Goal: Communication & Community: Participate in discussion

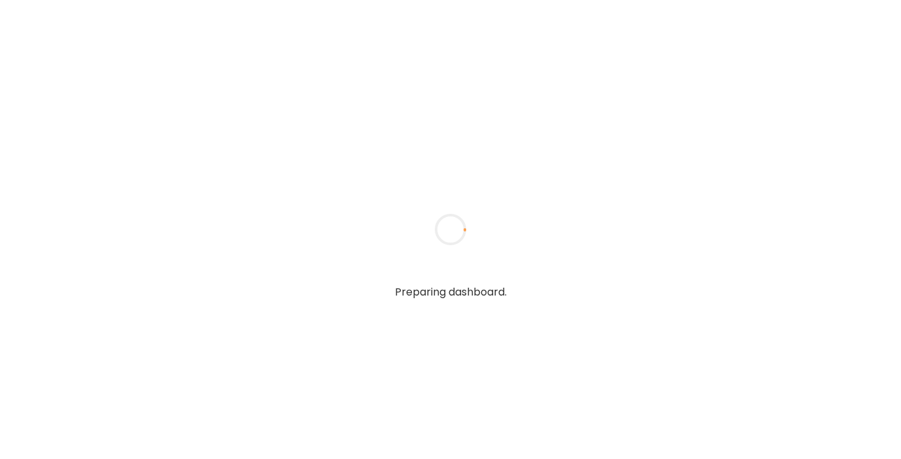
type textarea "**********"
type input "**********"
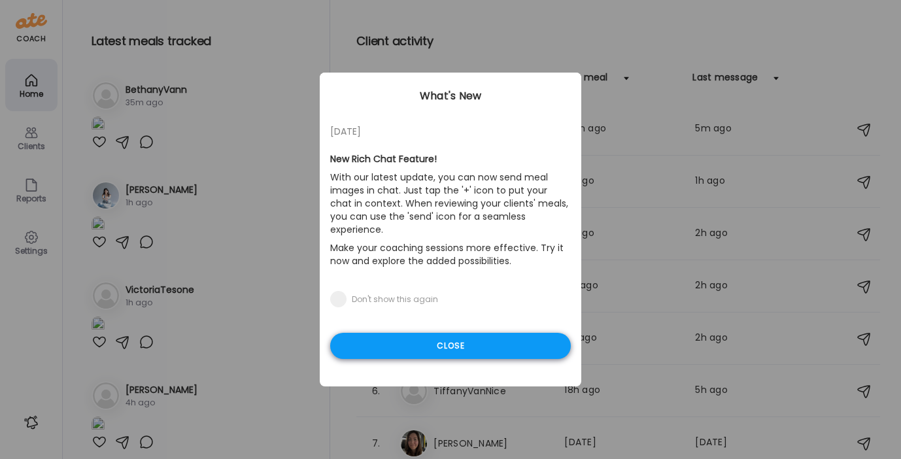
type input "**********"
click at [454, 335] on div "Close" at bounding box center [450, 346] width 241 height 26
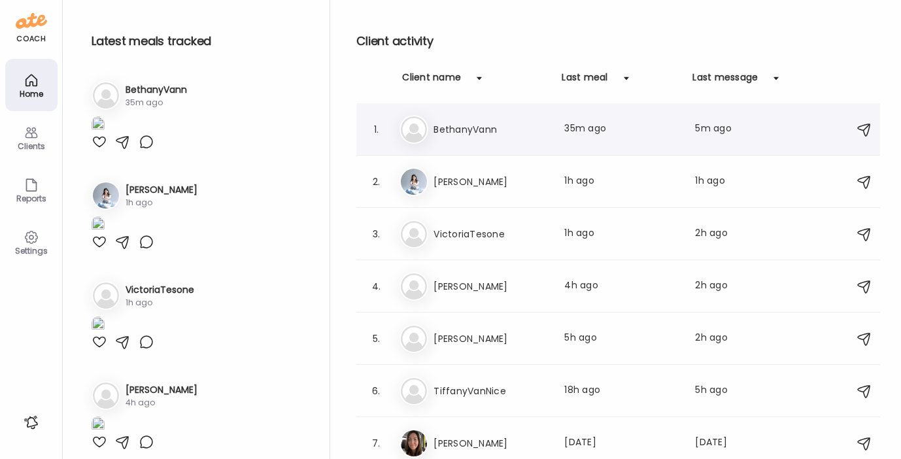
click at [445, 117] on div "Be [PERSON_NAME] Last meal: 35m ago Last message: 5m ago Running five to ten la…" at bounding box center [619, 129] width 441 height 29
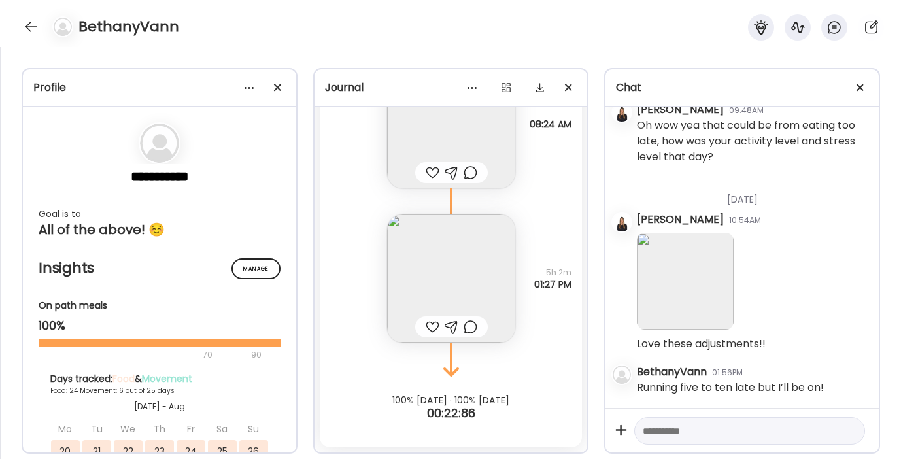
scroll to position [26498, 0]
click at [680, 432] on textarea at bounding box center [737, 431] width 190 height 16
type textarea "**********"
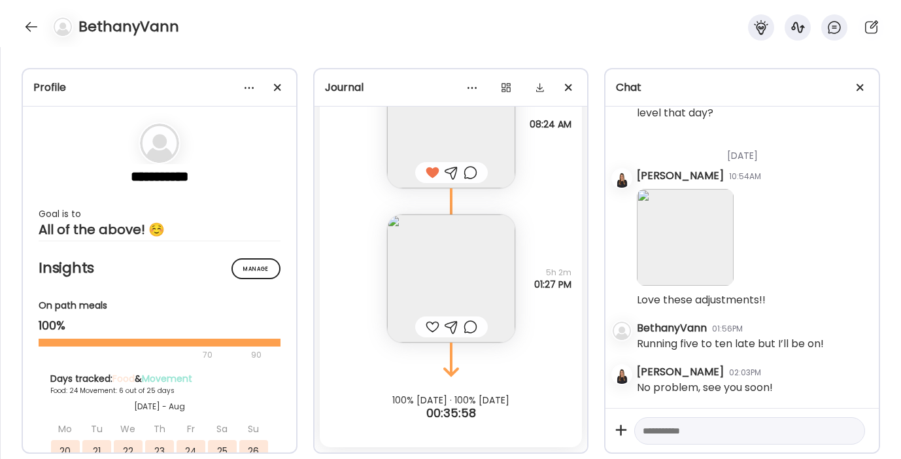
scroll to position [26542, 0]
click at [472, 244] on img at bounding box center [451, 278] width 128 height 128
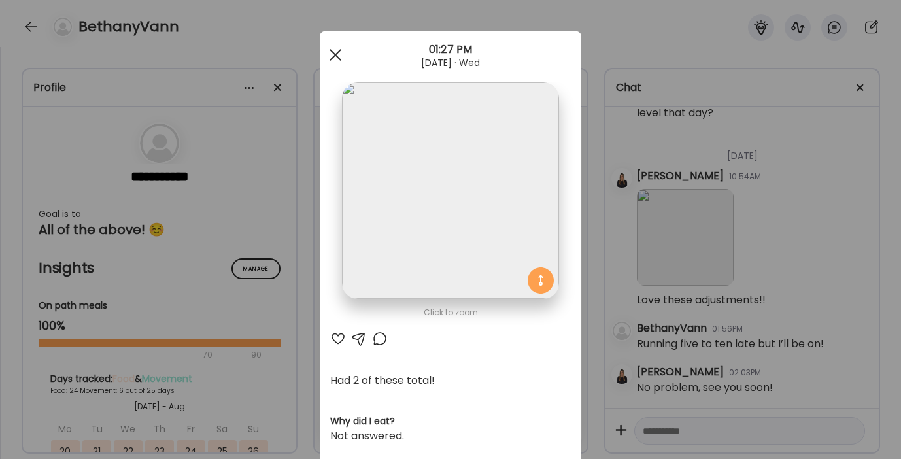
click at [334, 55] on div at bounding box center [335, 55] width 26 height 26
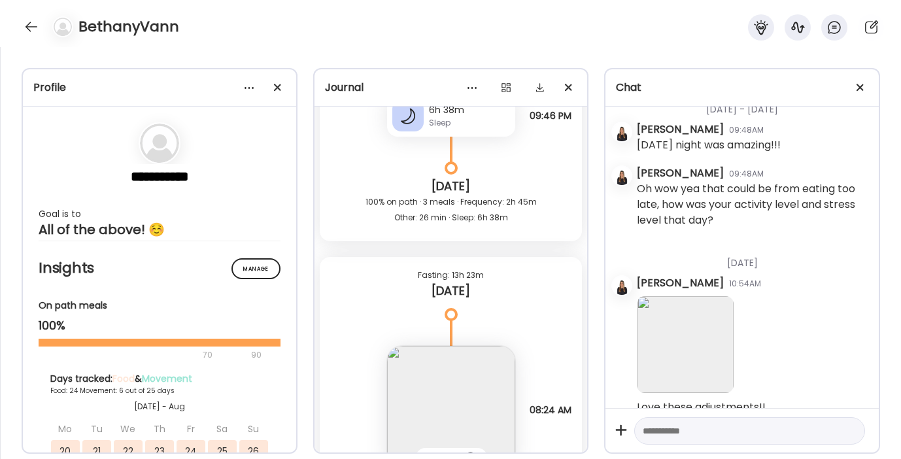
scroll to position [25097, 0]
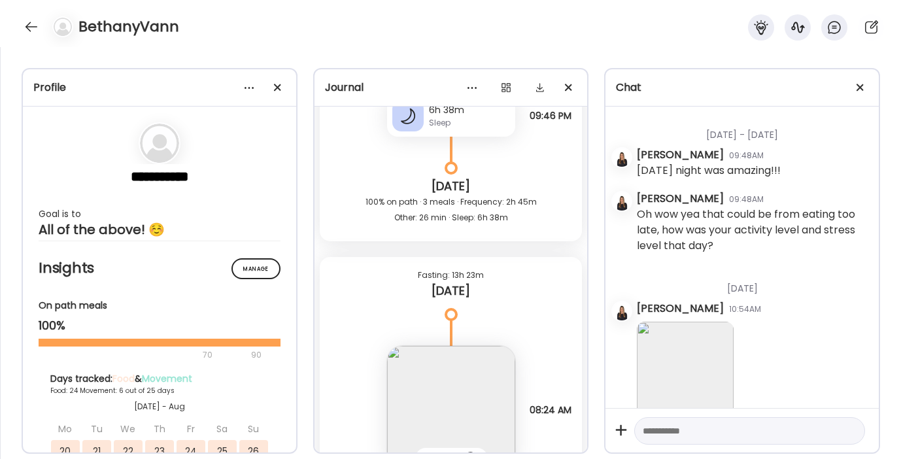
drag, startPoint x: 683, startPoint y: 335, endPoint x: 677, endPoint y: 307, distance: 28.7
drag, startPoint x: 686, startPoint y: 335, endPoint x: 639, endPoint y: 273, distance: 77.4
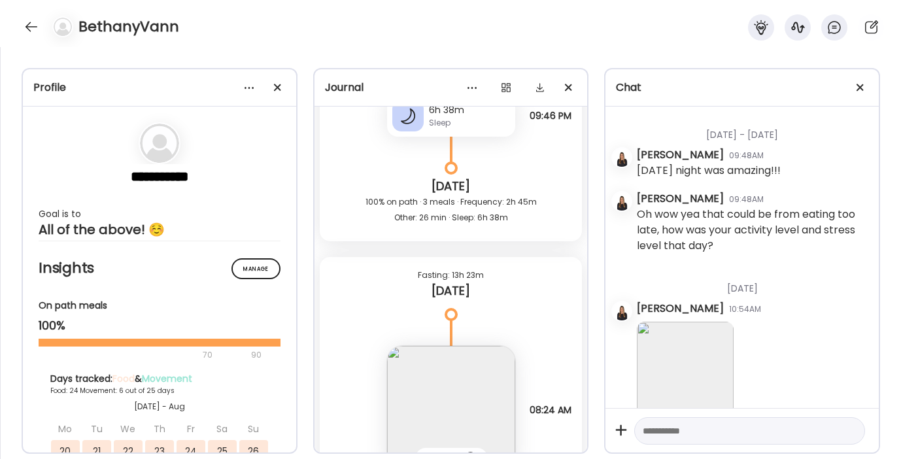
copy div "Yes!! And [DATE] when I really wanted to just grab sbux on the run with my kids…"
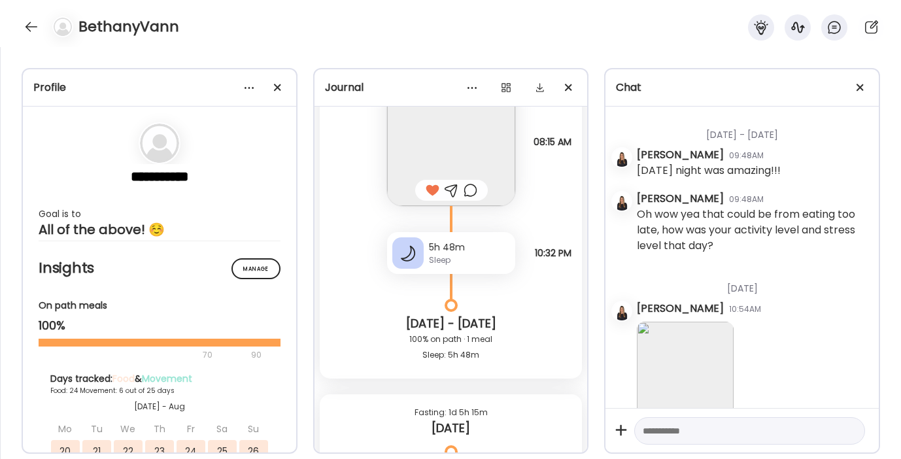
scroll to position [21353, 0]
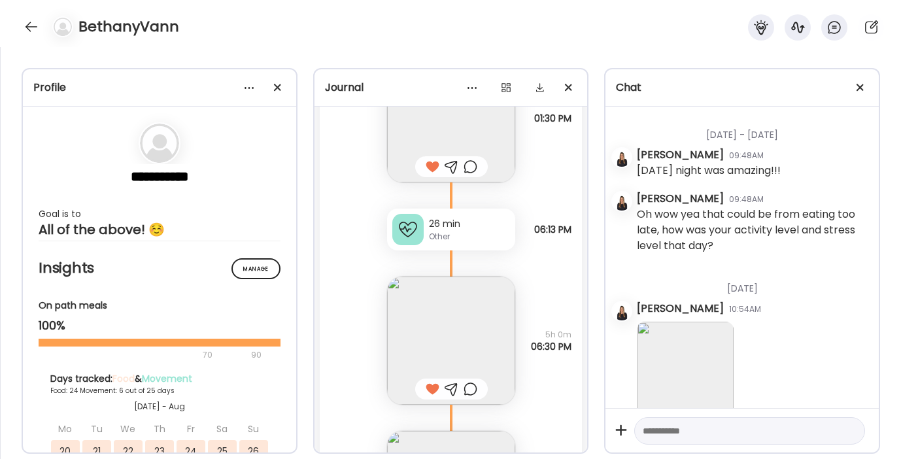
click at [414, 329] on img at bounding box center [451, 340] width 128 height 128
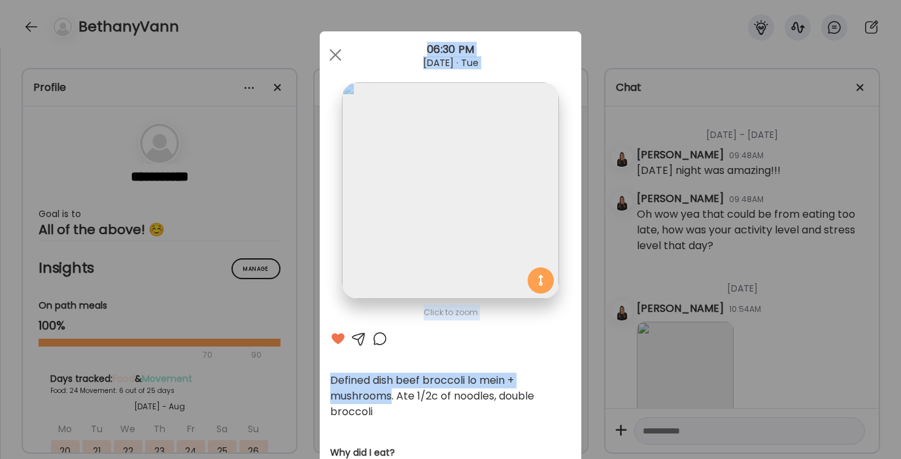
drag, startPoint x: 389, startPoint y: 394, endPoint x: 311, endPoint y: 376, distance: 79.9
click at [311, 376] on div "Ate Coach Dashboard Wahoo! It’s official Take a moment to set up your Coach Pro…" at bounding box center [450, 229] width 901 height 459
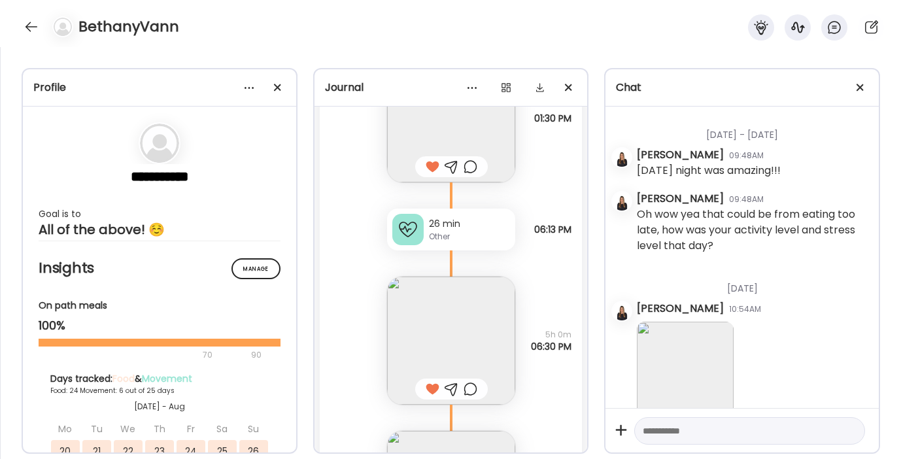
click at [421, 343] on img at bounding box center [451, 340] width 128 height 128
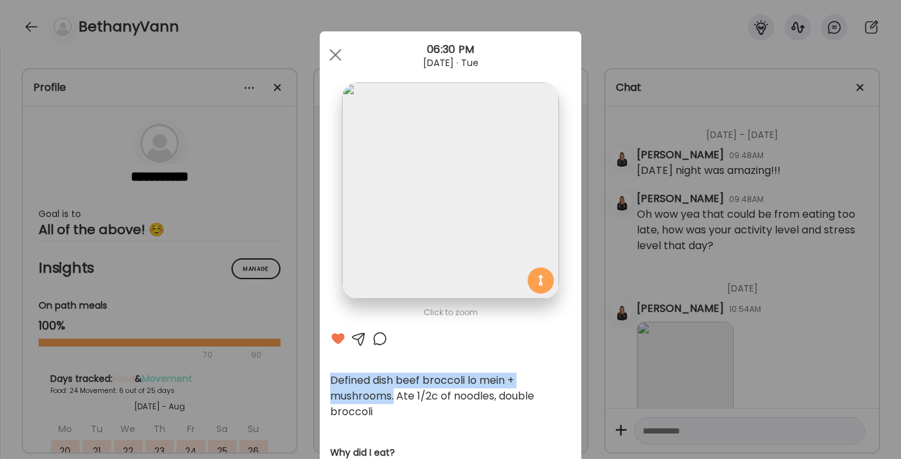
drag, startPoint x: 391, startPoint y: 395, endPoint x: 322, endPoint y: 380, distance: 70.9
click at [322, 380] on div "Click to zoom AteMate AI Defined dish beef broccoli lo mein + mushrooms. Ate 1/…" at bounding box center [450, 432] width 261 height 803
copy div "Defined dish beef broccoli lo mein + mushrooms."
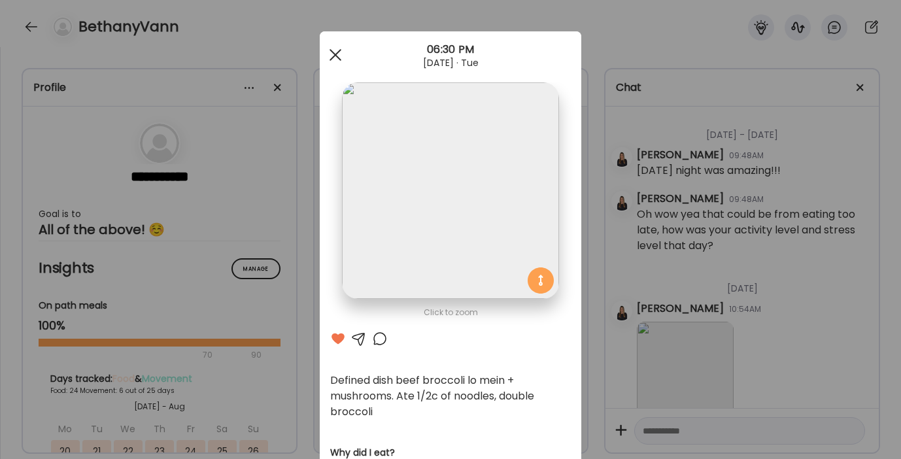
click at [329, 56] on span at bounding box center [335, 55] width 12 height 12
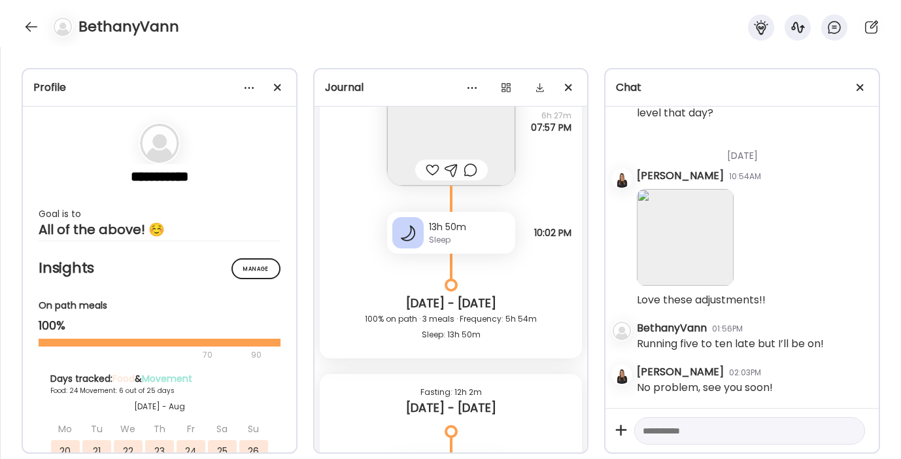
scroll to position [19478, 0]
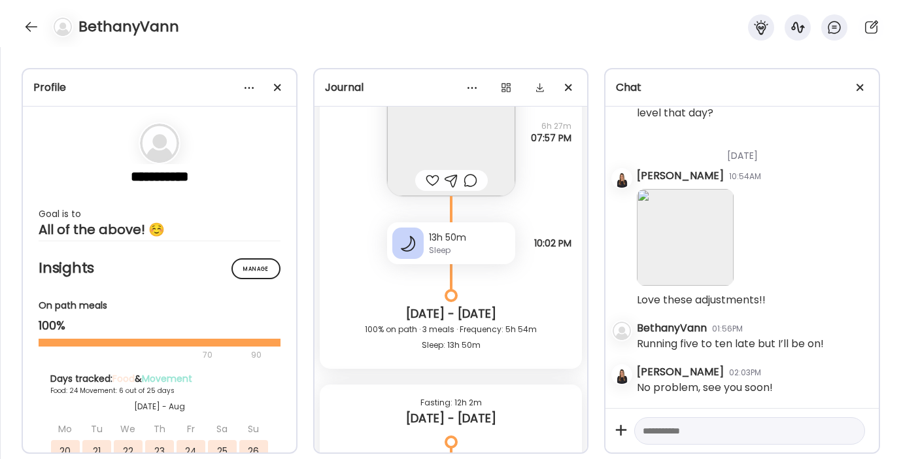
click at [691, 424] on textarea at bounding box center [737, 431] width 190 height 16
type textarea "**********"
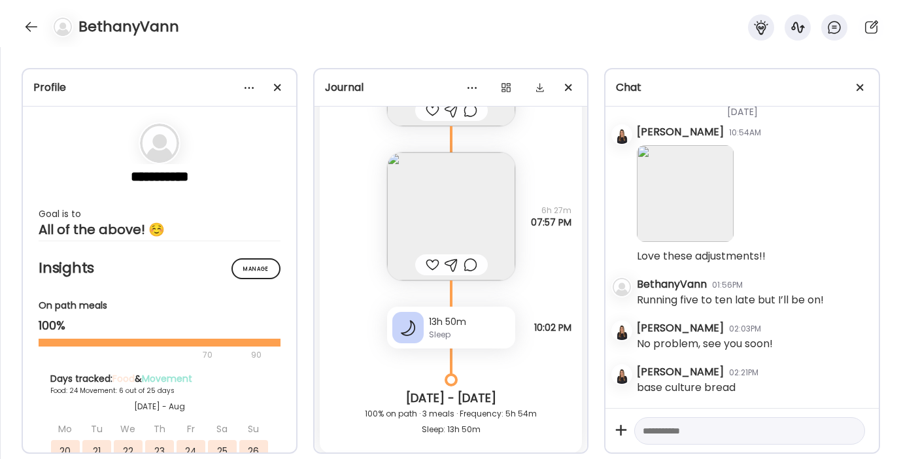
scroll to position [19396, 0]
click at [418, 205] on img at bounding box center [451, 214] width 128 height 128
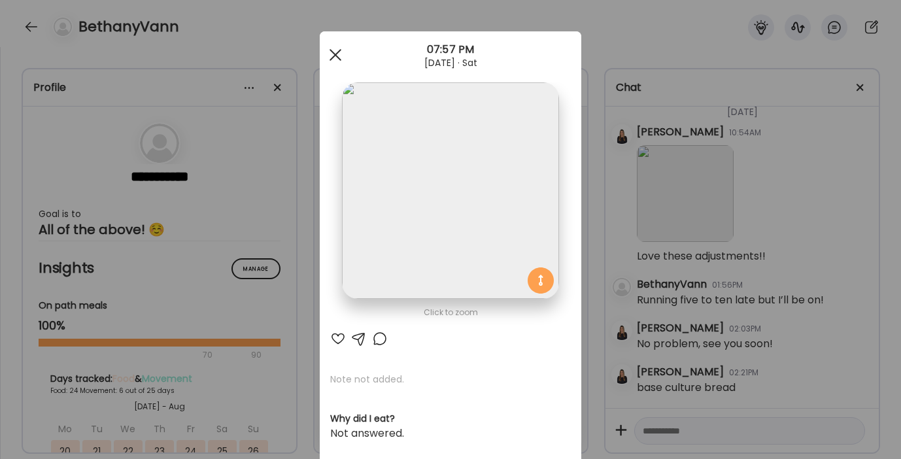
click at [335, 51] on div at bounding box center [335, 55] width 26 height 26
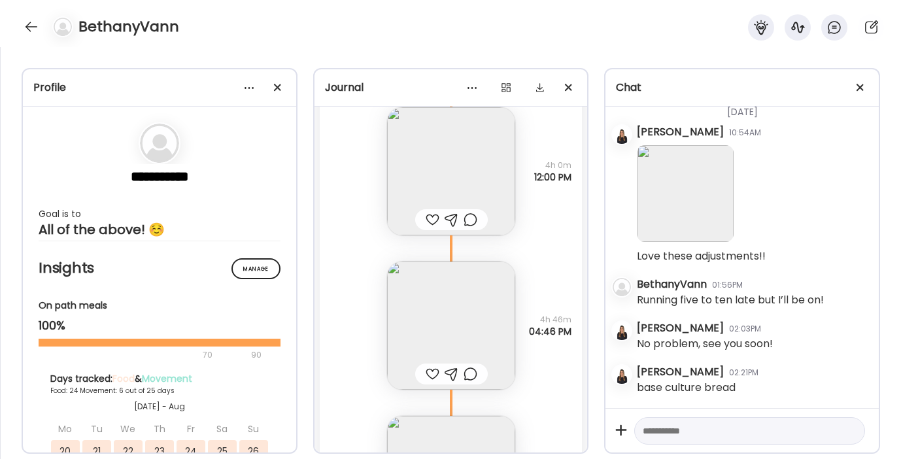
scroll to position [20003, 0]
